Goal: Task Accomplishment & Management: Complete application form

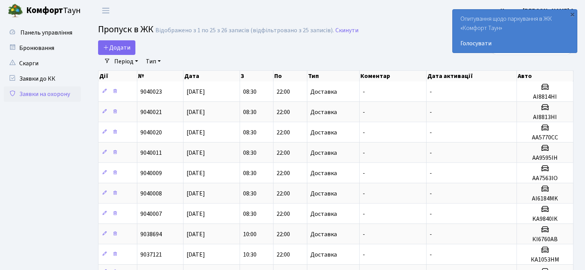
select select "25"
click at [118, 50] on span "Додати" at bounding box center [116, 47] width 27 height 8
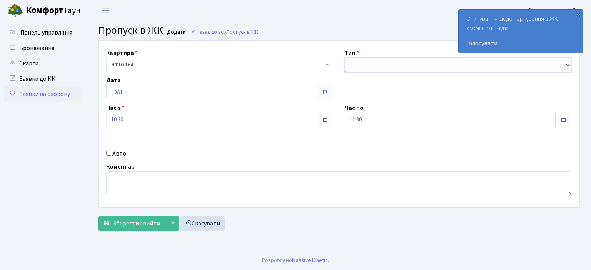
click at [566, 66] on select "- Доставка Таксі Гості Сервіс" at bounding box center [458, 65] width 227 height 15
select select "1"
click at [345, 58] on select "- Доставка Таксі Гості Сервіс" at bounding box center [458, 65] width 227 height 15
click at [109, 153] on input "Авто" at bounding box center [108, 153] width 5 height 5
checkbox input "true"
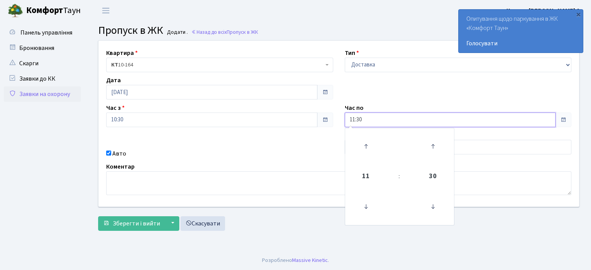
drag, startPoint x: 368, startPoint y: 124, endPoint x: 301, endPoint y: 123, distance: 66.2
click at [303, 123] on div "Квартира <b>КТ</b>&nbsp;&nbsp;&nbsp;&nbsp;10-164 КТ 10-164 Тип - Доставка Таксі…" at bounding box center [339, 124] width 492 height 166
type input "22:00"
click at [315, 154] on div "Авто" at bounding box center [219, 153] width 238 height 9
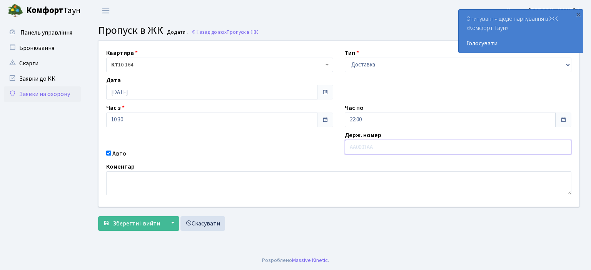
click at [361, 144] on input "text" at bounding box center [458, 147] width 227 height 15
type input "AI1550PC"
click at [98, 216] on button "Зберегти і вийти" at bounding box center [131, 223] width 67 height 15
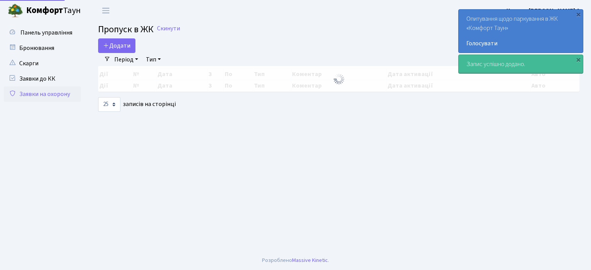
select select "25"
